Goal: Information Seeking & Learning: Learn about a topic

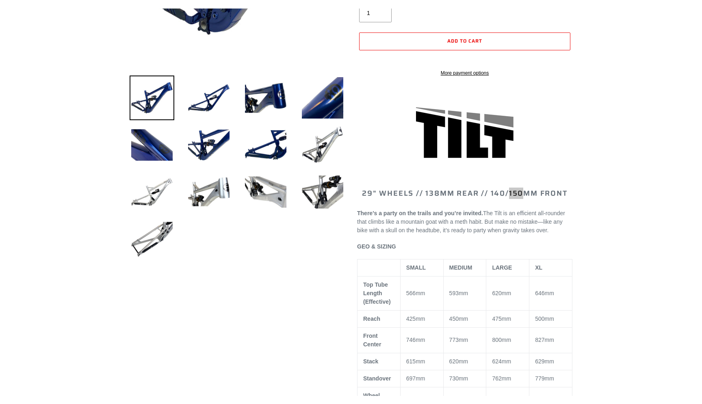
scroll to position [977, 0]
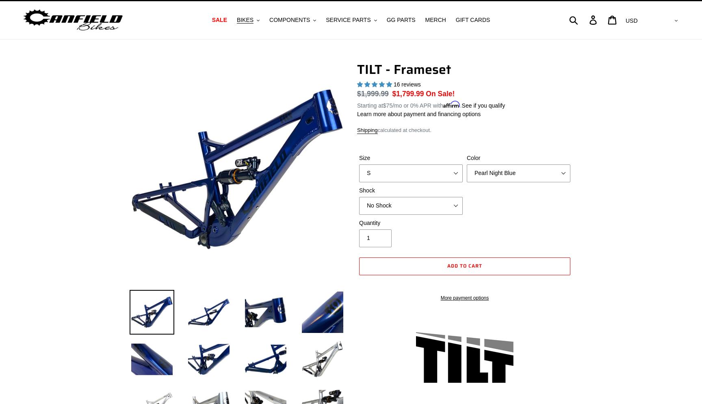
scroll to position [13, 0]
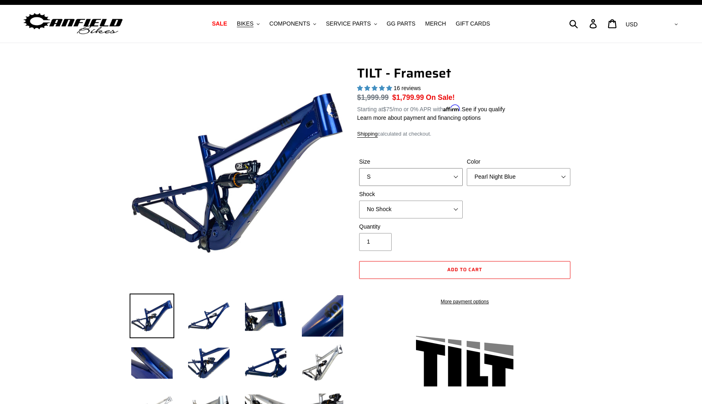
select select "L"
click option "L" at bounding box center [0, 0] width 0 height 0
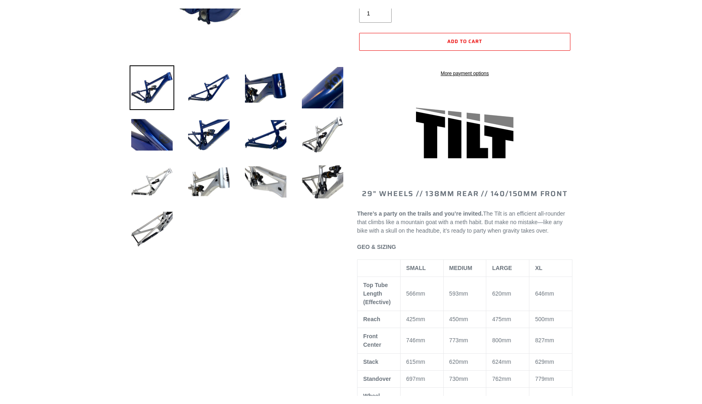
scroll to position [979, 0]
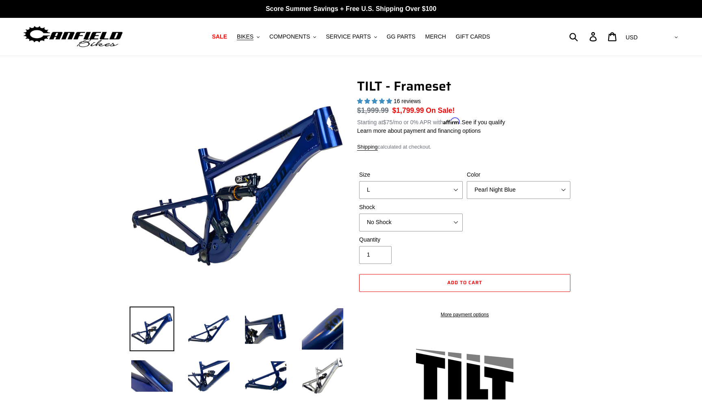
scroll to position [1, 0]
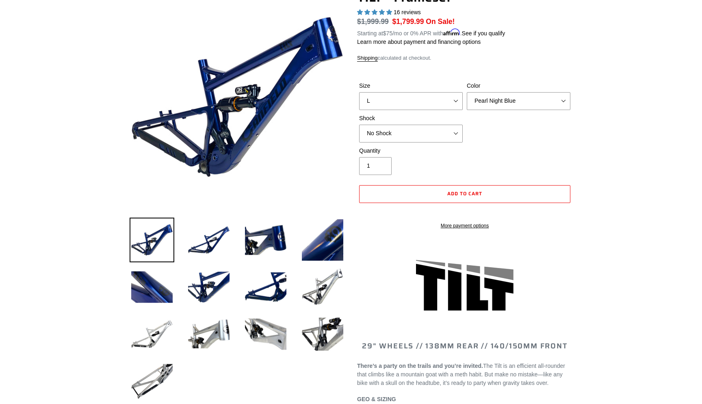
scroll to position [71, 0]
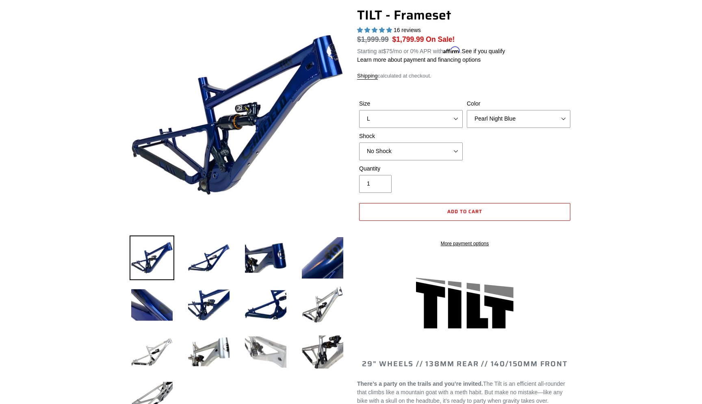
click at [276, 352] on img at bounding box center [265, 352] width 45 height 45
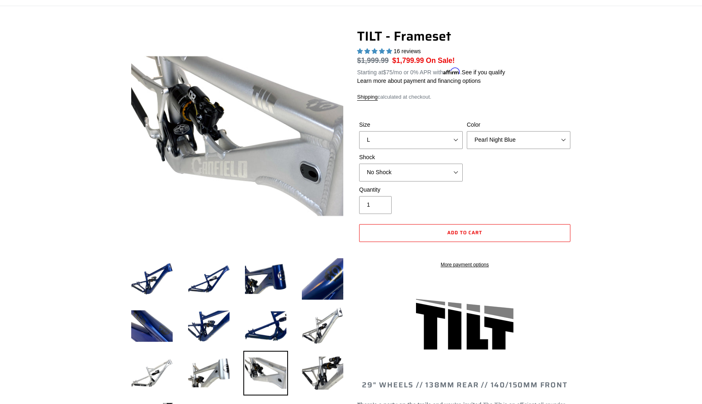
scroll to position [49, 0]
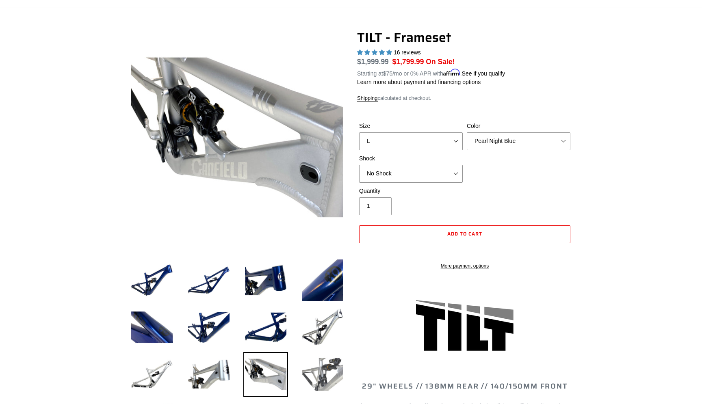
click at [311, 372] on img at bounding box center [322, 374] width 45 height 45
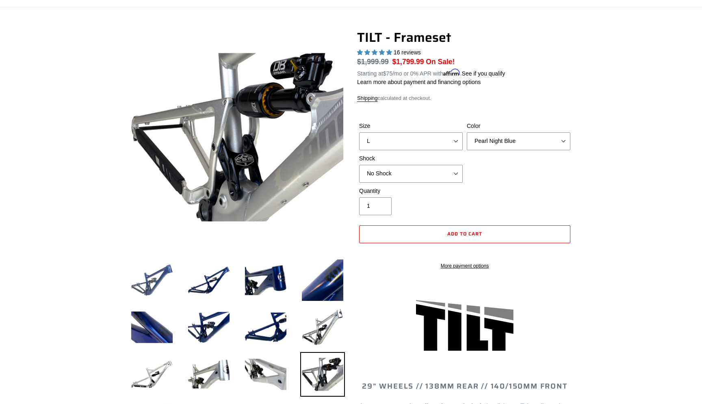
click at [148, 280] on img at bounding box center [152, 280] width 45 height 45
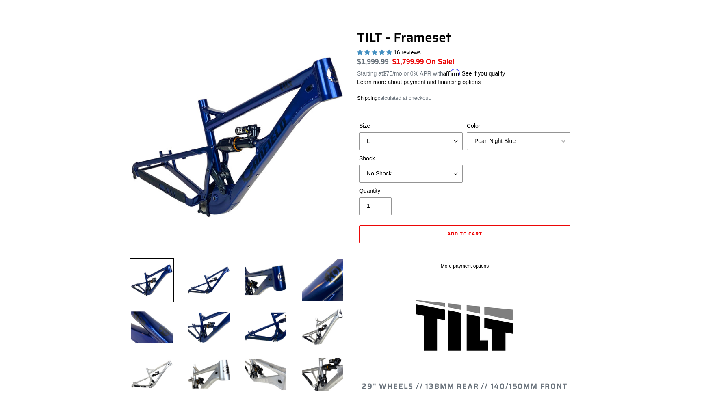
scroll to position [0, 0]
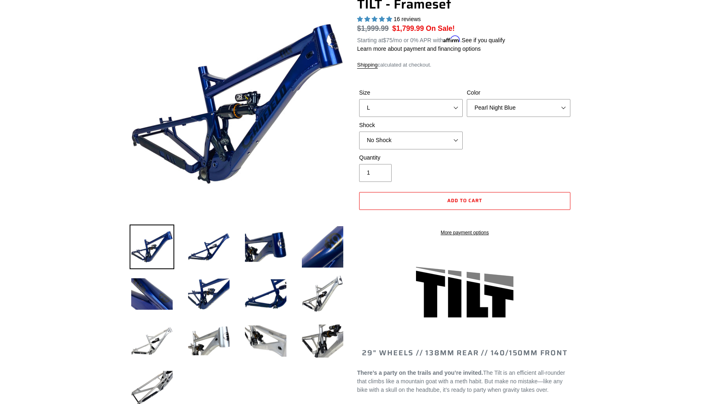
scroll to position [80, 0]
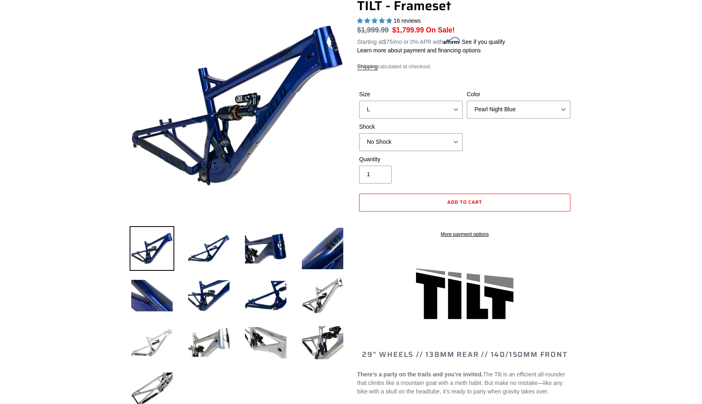
click at [148, 344] on img at bounding box center [152, 342] width 45 height 45
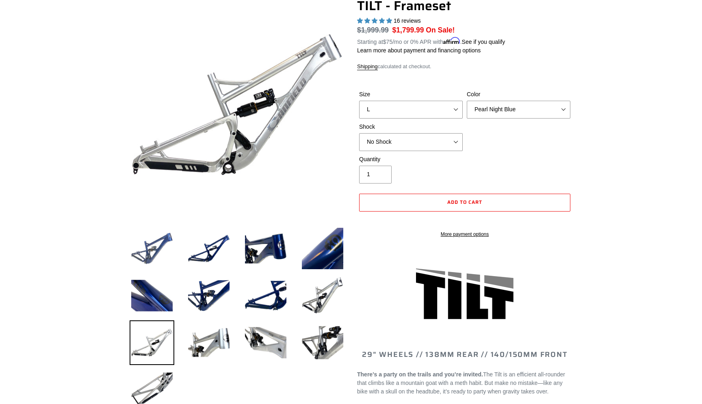
click at [145, 266] on img at bounding box center [152, 248] width 45 height 45
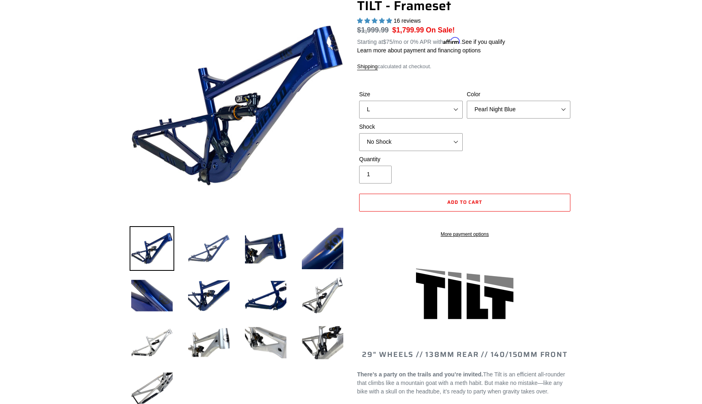
click at [197, 251] on img at bounding box center [208, 248] width 45 height 45
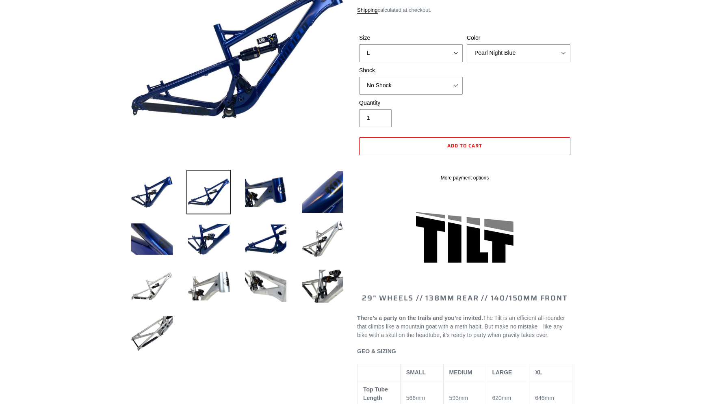
scroll to position [138, 0]
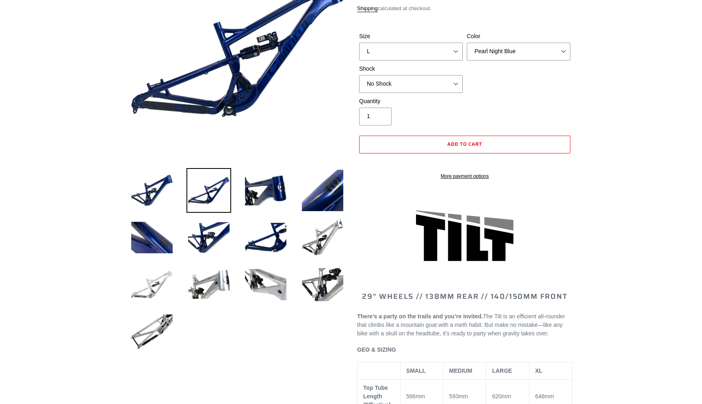
click at [158, 291] on img at bounding box center [152, 284] width 45 height 45
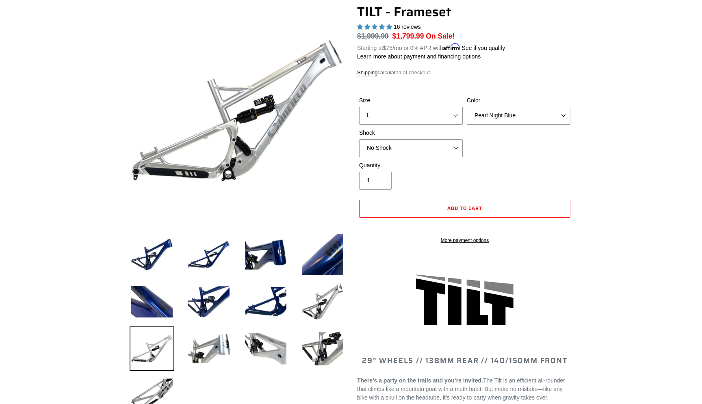
scroll to position [0, 0]
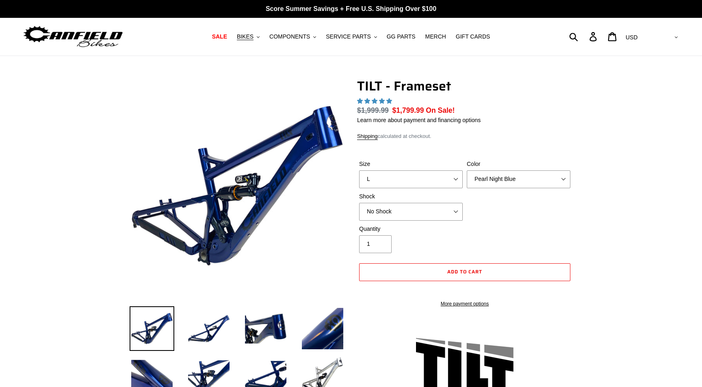
select select "highest-rating"
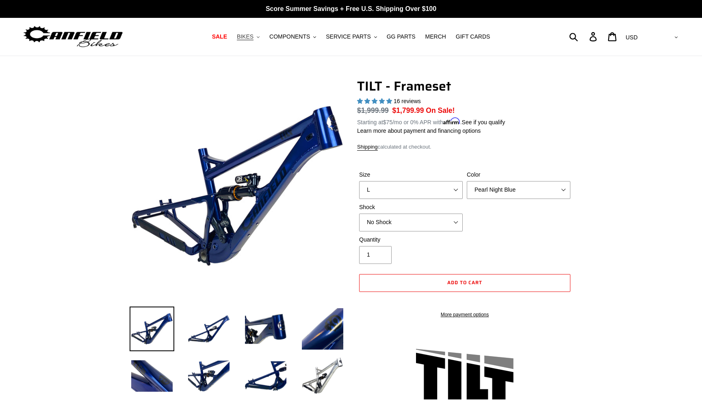
click at [253, 36] on span "BIKES" at bounding box center [245, 36] width 17 height 7
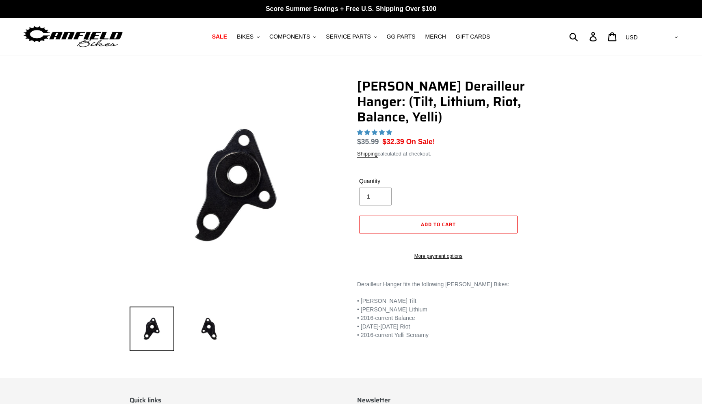
select select "highest-rating"
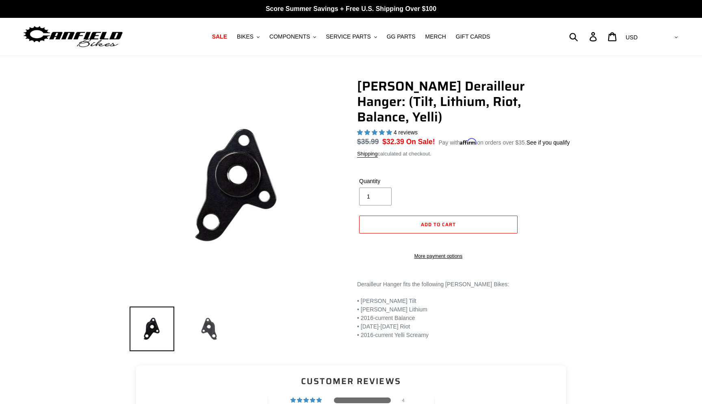
click at [208, 323] on img at bounding box center [208, 329] width 45 height 45
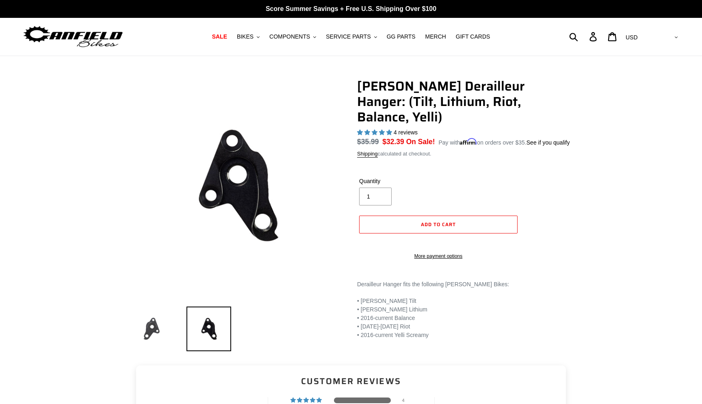
click at [153, 323] on img at bounding box center [152, 329] width 45 height 45
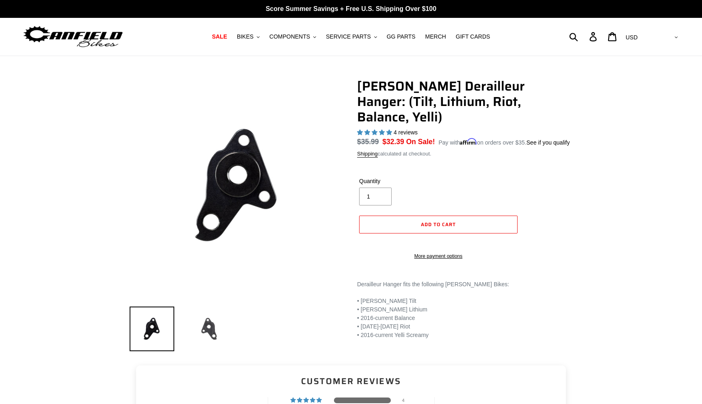
click at [217, 335] on img at bounding box center [208, 329] width 45 height 45
